Goal: Task Accomplishment & Management: Manage account settings

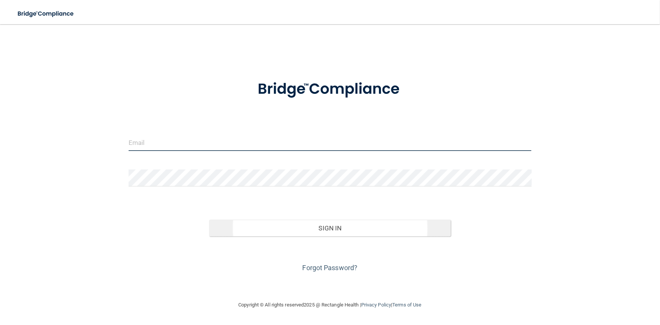
type input "[PERSON_NAME][EMAIL_ADDRESS][DOMAIN_NAME]"
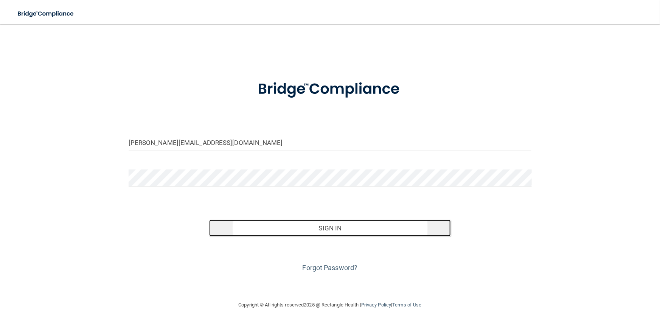
click at [340, 230] on button "Sign In" at bounding box center [330, 228] width 242 height 17
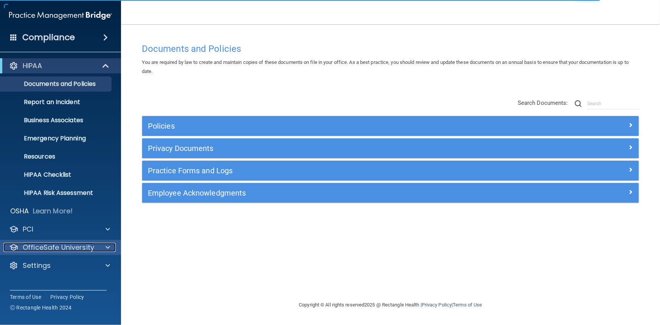
click at [97, 249] on div at bounding box center [106, 247] width 19 height 9
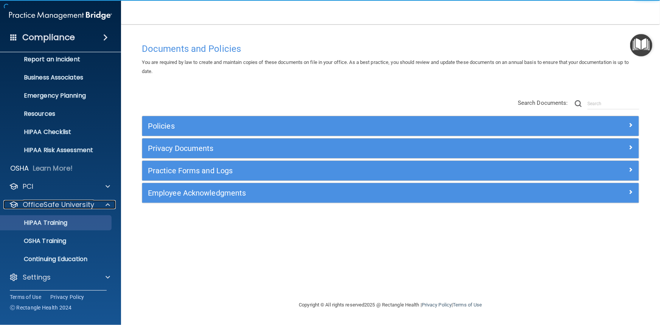
scroll to position [43, 0]
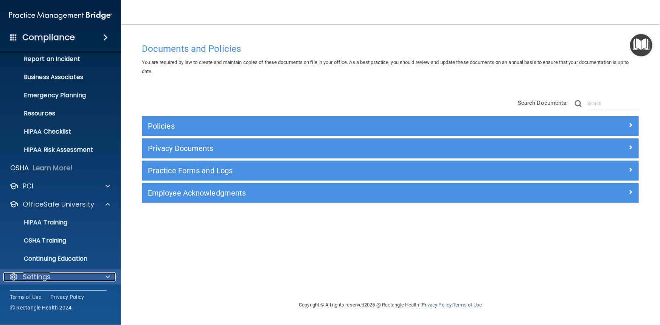
click at [104, 274] on div at bounding box center [106, 276] width 19 height 9
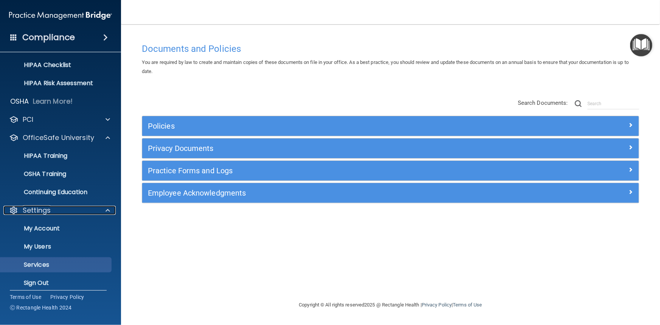
scroll to position [116, 0]
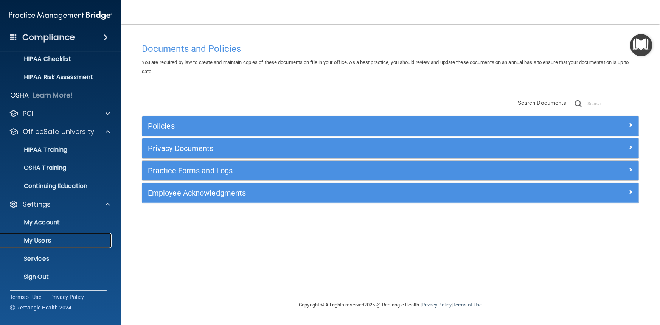
click at [56, 242] on p "My Users" at bounding box center [56, 241] width 103 height 8
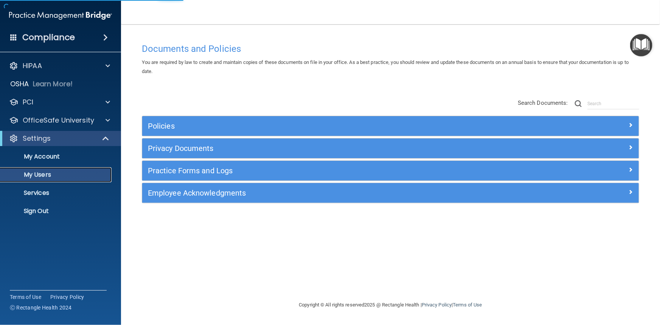
select select "20"
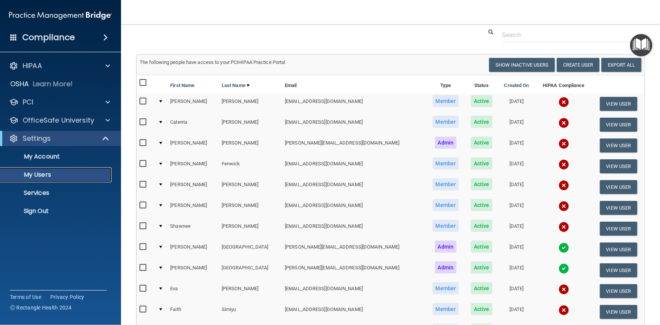
scroll to position [34, 0]
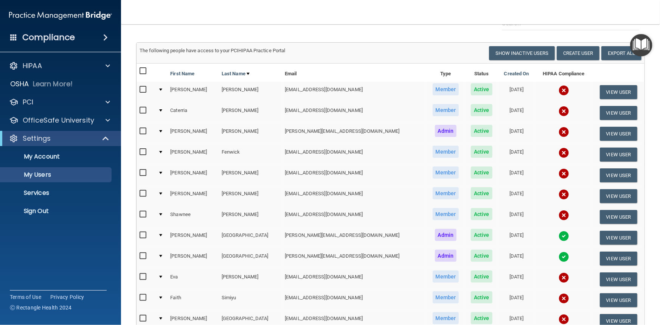
click at [162, 110] on div at bounding box center [160, 110] width 3 height 2
click at [141, 108] on input "checkbox" at bounding box center [144, 110] width 9 height 6
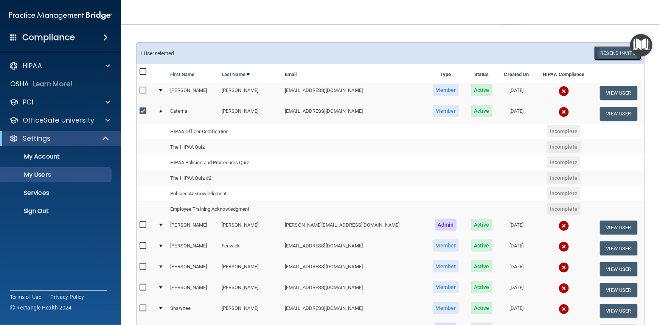
click at [614, 56] on button "Resend Invite" at bounding box center [617, 53] width 47 height 14
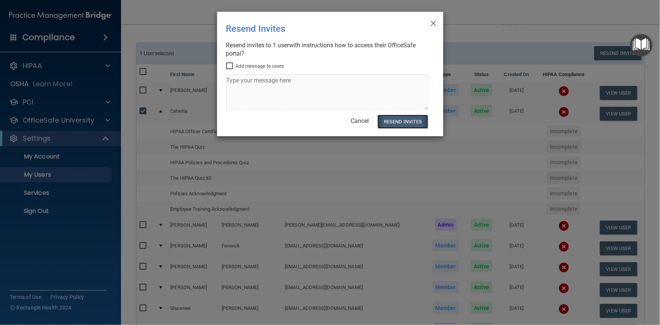
click at [400, 122] on button "Resend Invites" at bounding box center [403, 122] width 50 height 14
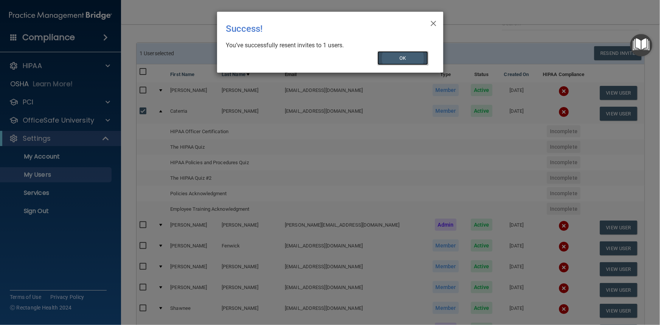
click at [406, 60] on button "OK" at bounding box center [403, 58] width 51 height 14
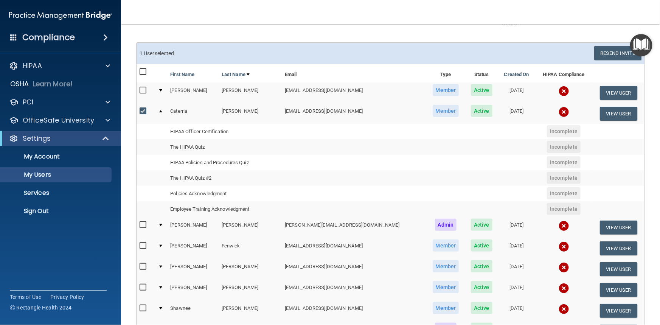
click at [143, 109] on input "checkbox" at bounding box center [144, 111] width 9 height 6
checkbox input "false"
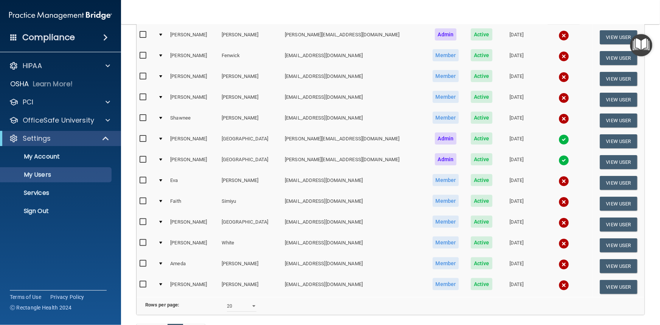
scroll to position [241, 0]
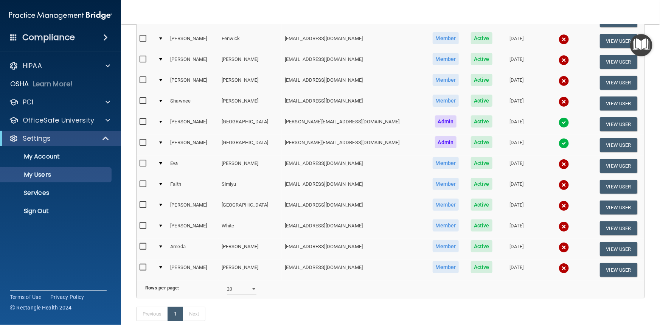
click at [162, 162] on div at bounding box center [160, 163] width 3 height 2
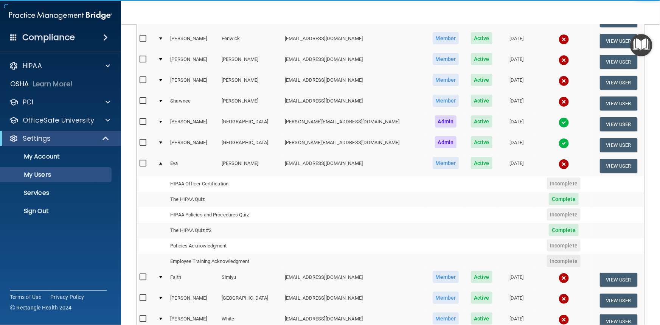
click at [162, 162] on div at bounding box center [160, 163] width 3 height 2
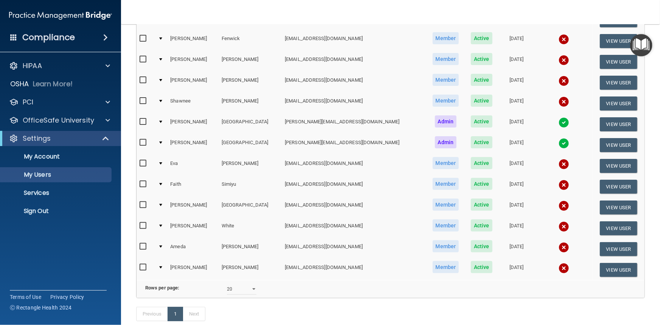
click at [162, 162] on div at bounding box center [160, 163] width 3 height 2
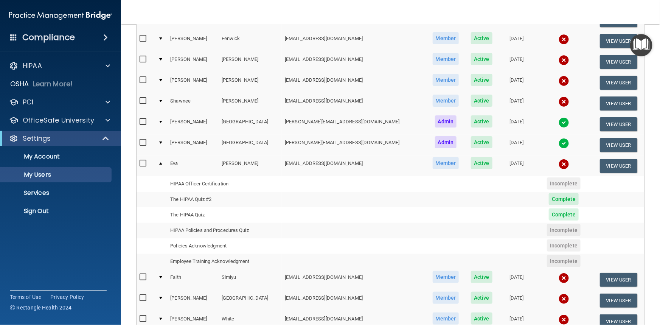
click at [164, 161] on td at bounding box center [161, 165] width 12 height 20
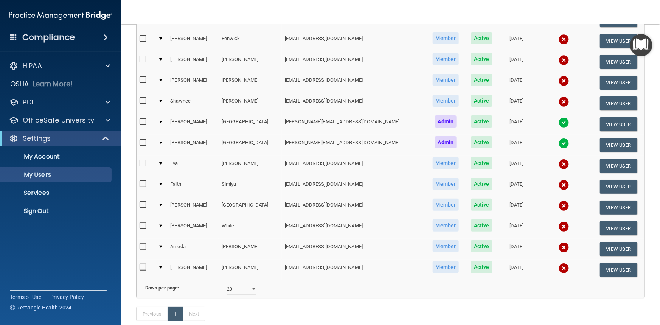
click at [162, 38] on div at bounding box center [160, 38] width 3 height 2
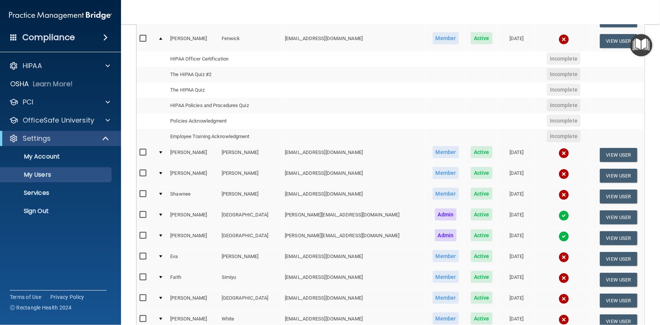
click at [162, 38] on div at bounding box center [160, 38] width 3 height 2
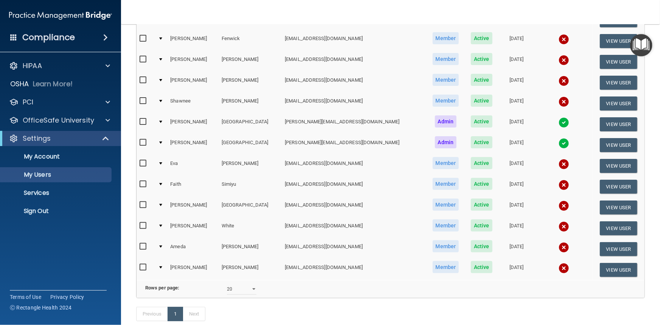
click at [162, 79] on div at bounding box center [160, 80] width 3 height 2
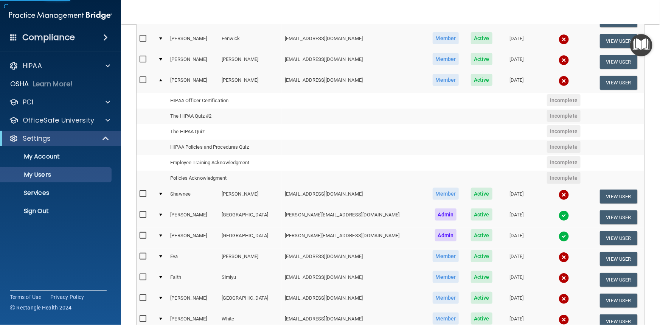
click at [162, 79] on div at bounding box center [160, 80] width 3 height 2
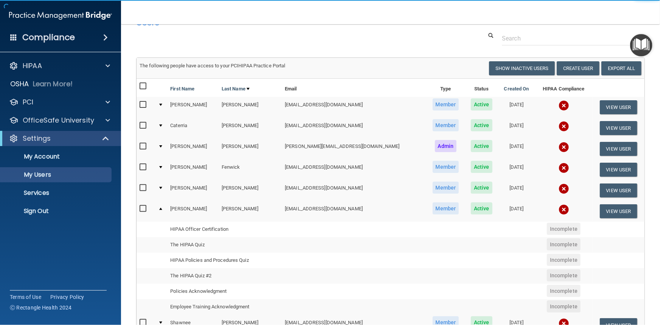
scroll to position [0, 0]
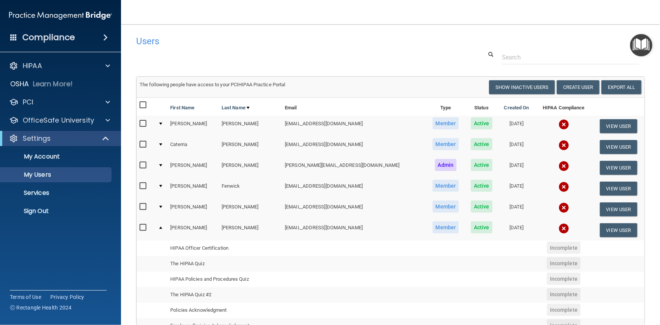
click at [162, 227] on div at bounding box center [160, 228] width 3 height 2
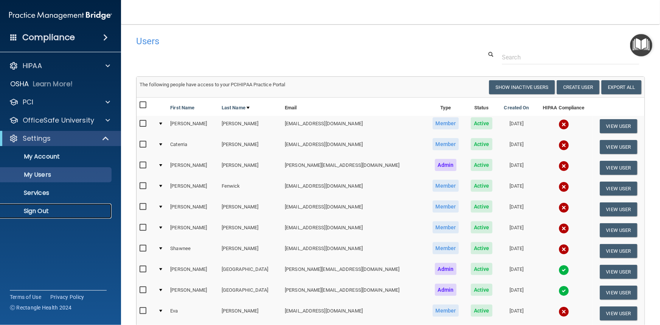
click at [40, 212] on p "Sign Out" at bounding box center [56, 211] width 103 height 8
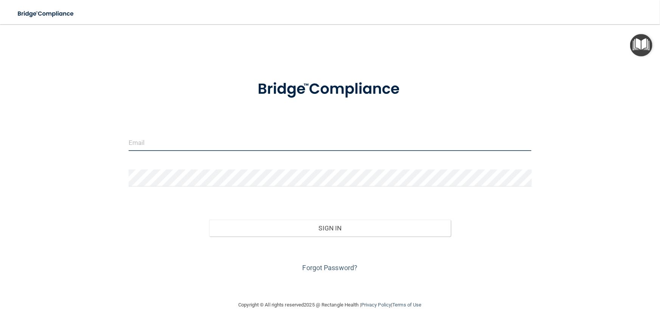
type input "[PERSON_NAME][EMAIL_ADDRESS][DOMAIN_NAME]"
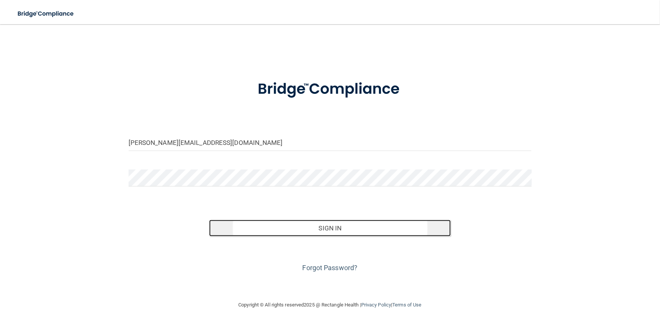
click at [328, 230] on button "Sign In" at bounding box center [330, 228] width 242 height 17
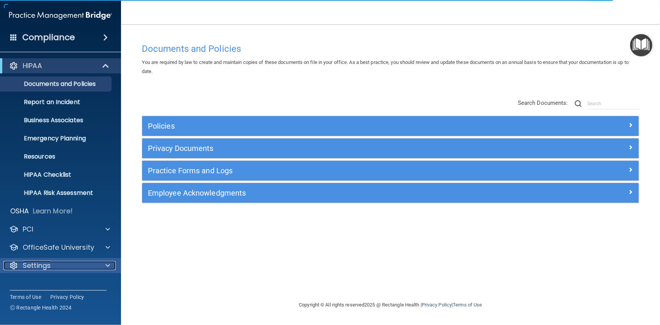
click at [48, 265] on p "Settings" at bounding box center [37, 265] width 28 height 9
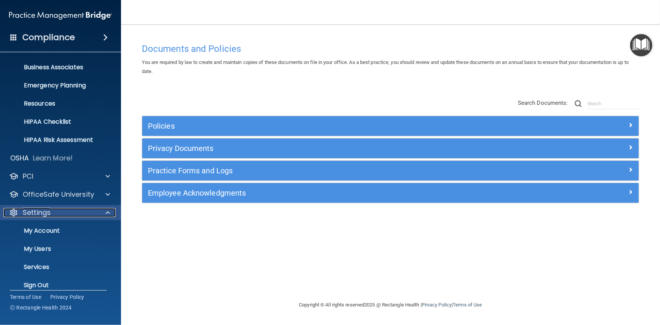
scroll to position [61, 0]
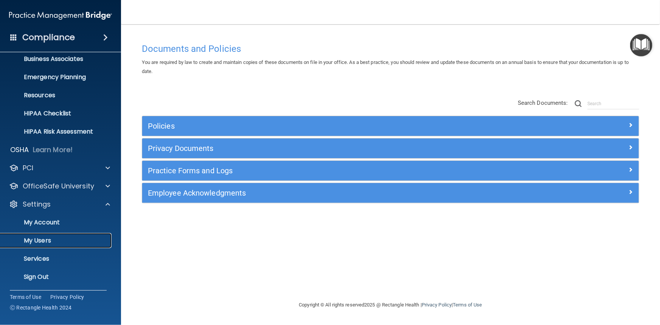
click at [47, 241] on p "My Users" at bounding box center [56, 241] width 103 height 8
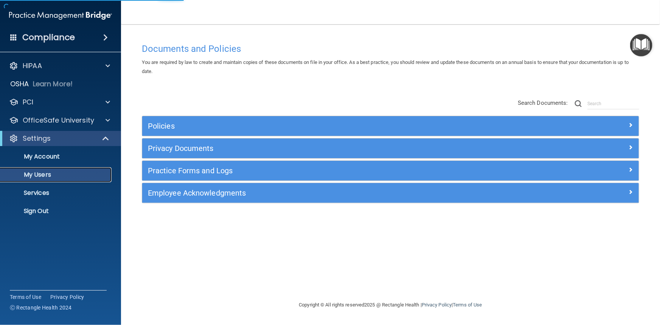
select select "20"
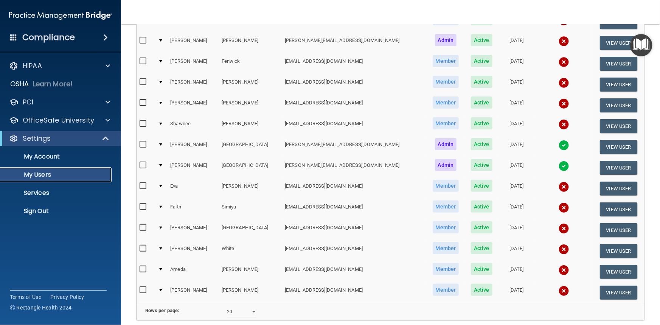
scroll to position [125, 0]
click at [144, 102] on input "checkbox" at bounding box center [144, 103] width 9 height 6
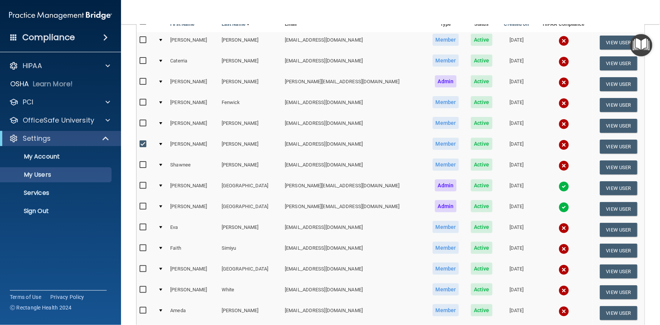
scroll to position [0, 0]
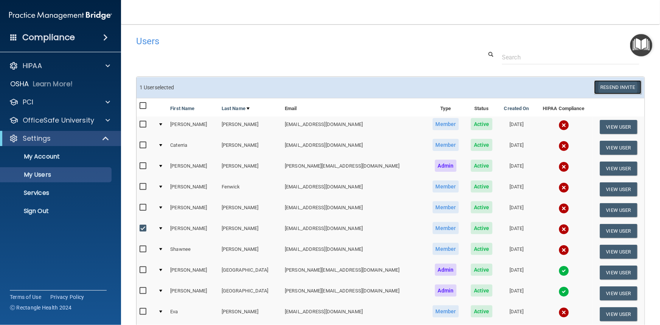
click at [609, 86] on button "Resend Invite" at bounding box center [617, 87] width 47 height 14
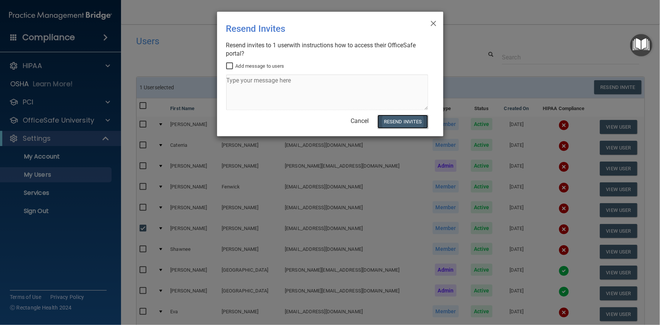
click at [398, 121] on button "Resend Invites" at bounding box center [403, 122] width 50 height 14
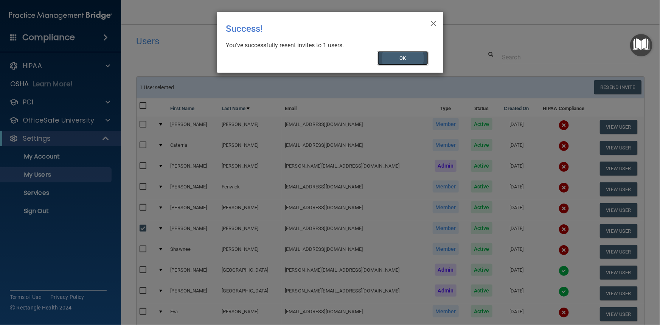
click at [417, 57] on button "OK" at bounding box center [403, 58] width 51 height 14
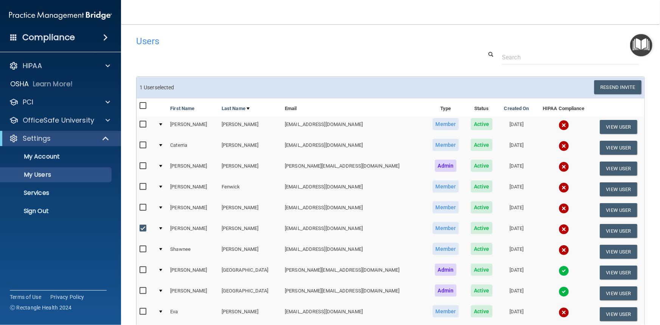
click at [144, 226] on input "checkbox" at bounding box center [144, 228] width 9 height 6
checkbox input "false"
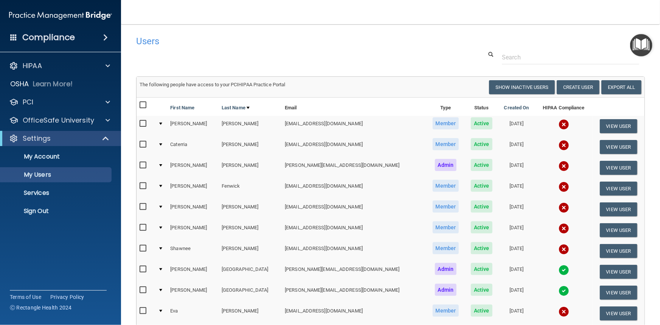
click at [144, 205] on input "checkbox" at bounding box center [144, 207] width 9 height 6
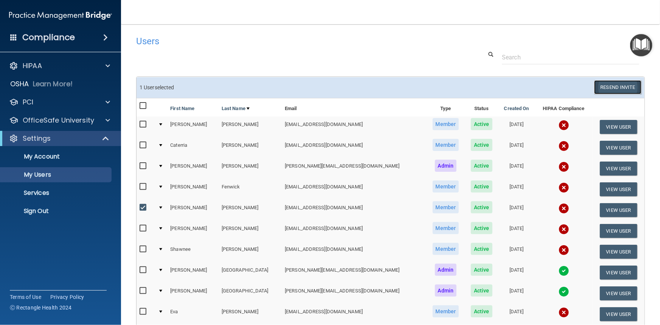
click at [622, 82] on button "Resend Invite" at bounding box center [617, 87] width 47 height 14
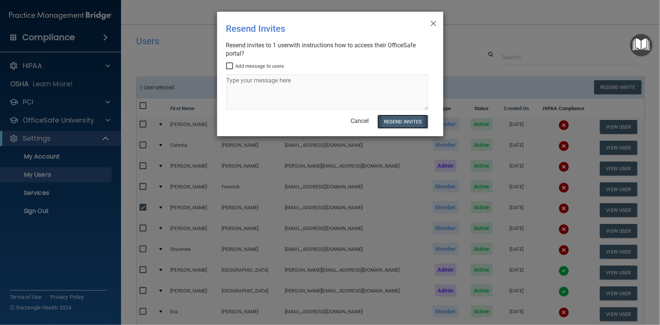
click at [409, 121] on button "Resend Invites" at bounding box center [403, 122] width 50 height 14
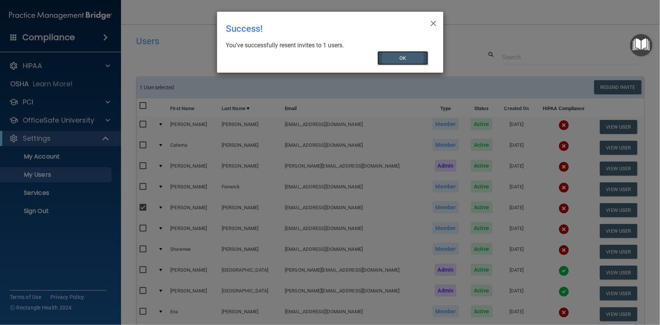
click at [402, 54] on button "OK" at bounding box center [403, 58] width 51 height 14
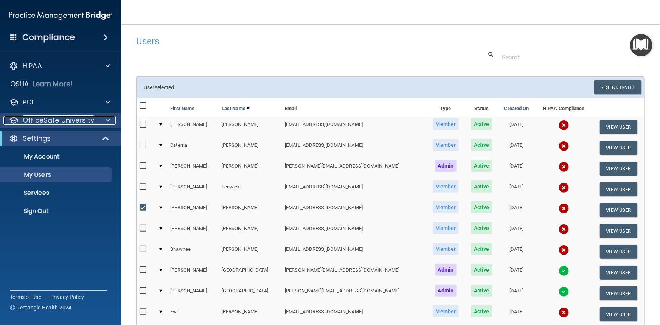
click at [107, 120] on span at bounding box center [108, 120] width 5 height 9
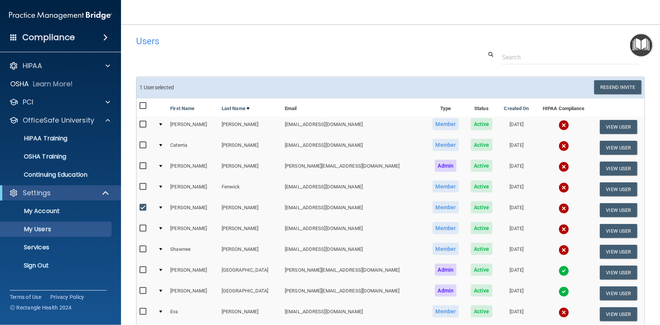
click at [143, 205] on input "checkbox" at bounding box center [144, 208] width 9 height 6
checkbox input "false"
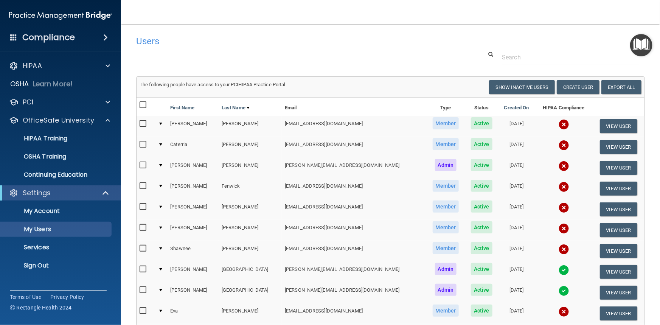
click at [162, 124] on div at bounding box center [160, 124] width 3 height 2
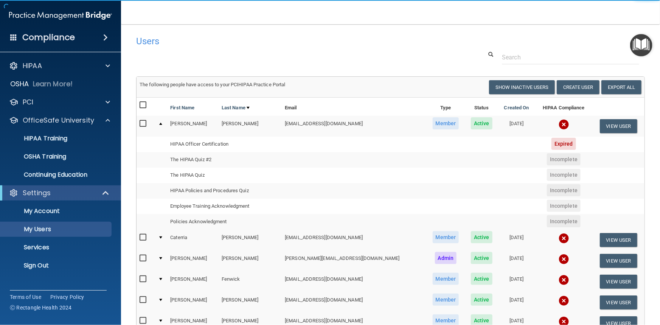
click at [162, 123] on div at bounding box center [160, 124] width 3 height 2
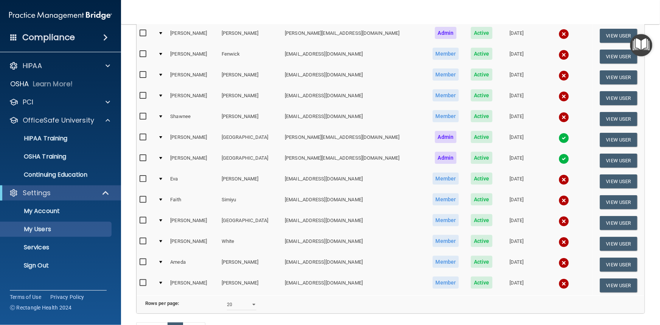
scroll to position [137, 0]
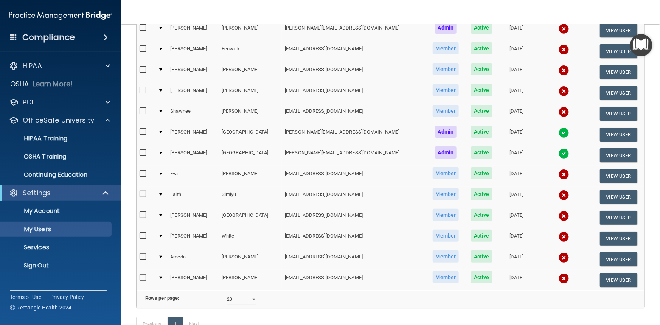
click at [162, 190] on td at bounding box center [161, 196] width 12 height 21
click at [162, 193] on div at bounding box center [160, 194] width 3 height 2
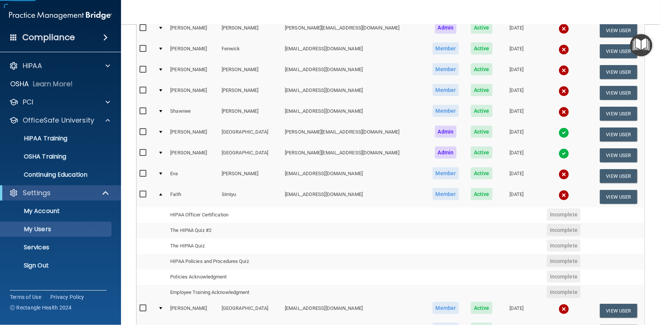
click at [164, 193] on td at bounding box center [161, 196] width 12 height 20
click at [162, 193] on div at bounding box center [160, 194] width 3 height 2
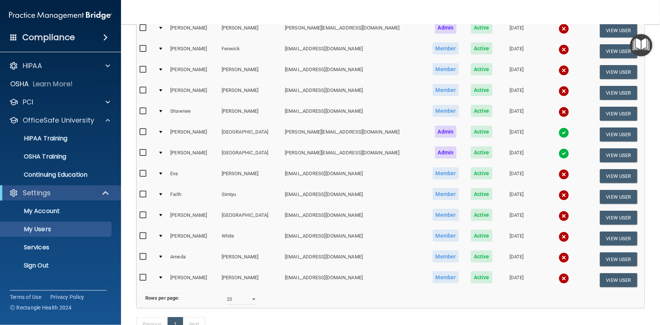
click at [162, 274] on td at bounding box center [161, 280] width 12 height 20
click at [162, 277] on div at bounding box center [160, 278] width 3 height 2
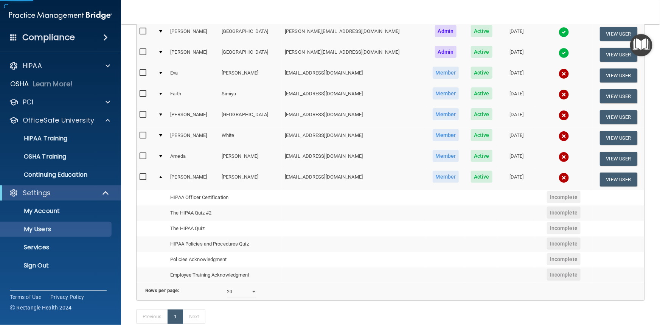
scroll to position [241, 0]
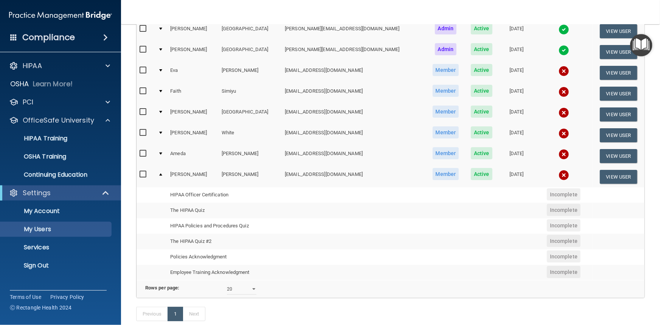
click at [162, 173] on div at bounding box center [160, 174] width 3 height 2
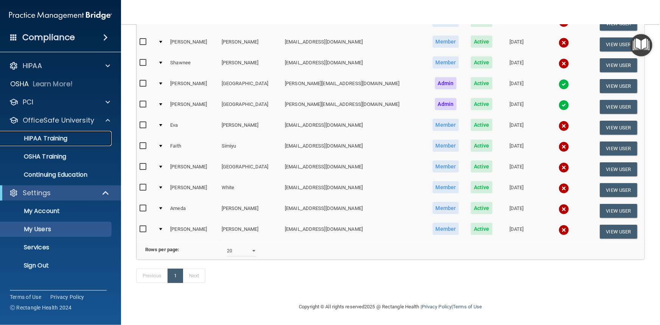
click at [60, 136] on p "HIPAA Training" at bounding box center [36, 139] width 62 height 8
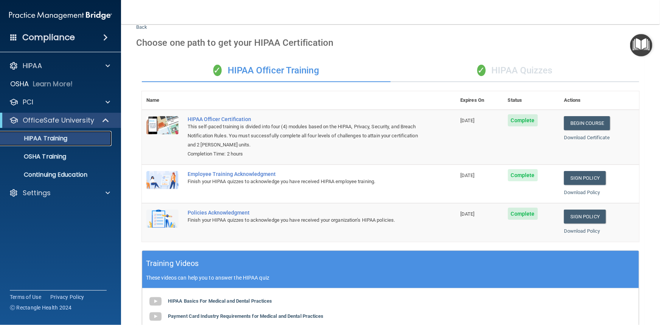
scroll to position [11, 0]
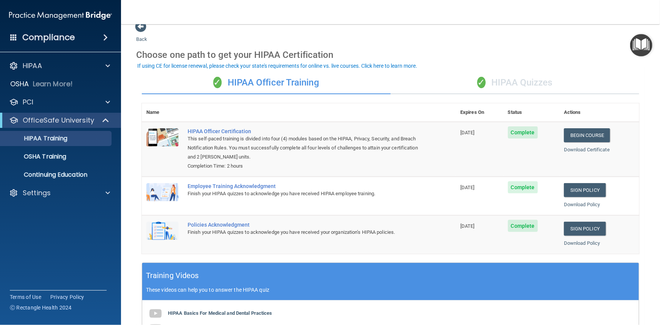
click at [511, 78] on div "✓ HIPAA Quizzes" at bounding box center [515, 82] width 249 height 23
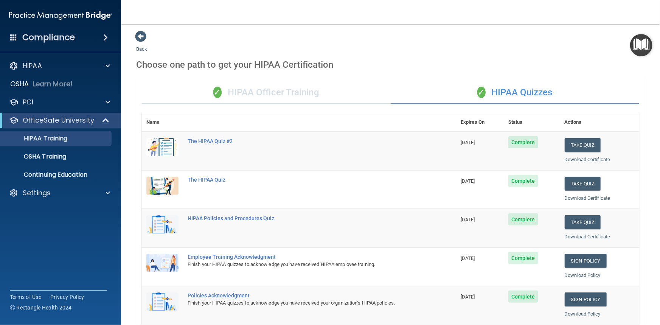
scroll to position [0, 0]
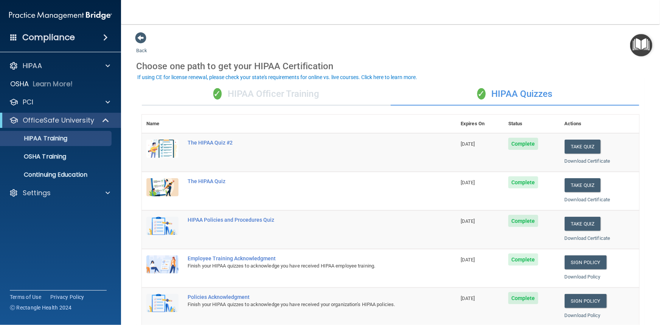
click at [273, 93] on div "✓ HIPAA Officer Training" at bounding box center [266, 94] width 249 height 23
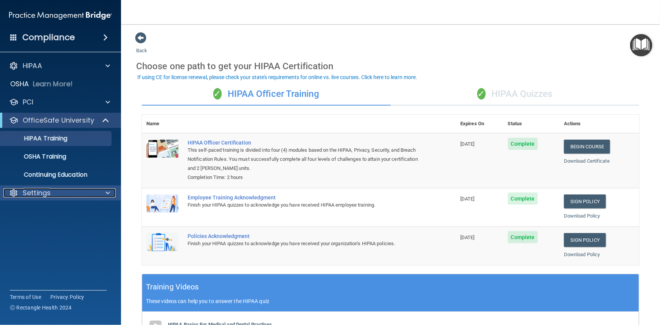
click at [106, 191] on span at bounding box center [108, 192] width 5 height 9
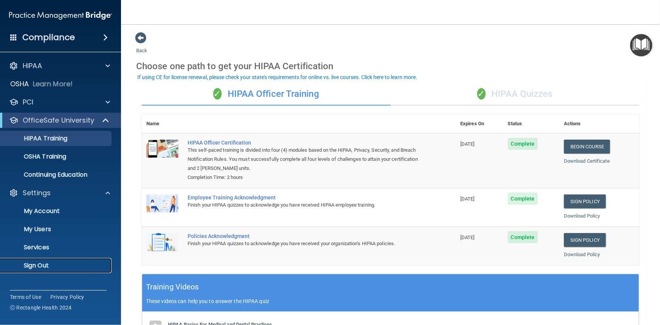
click at [34, 266] on p "Sign Out" at bounding box center [56, 266] width 103 height 8
